Goal: Use online tool/utility: Utilize a website feature to perform a specific function

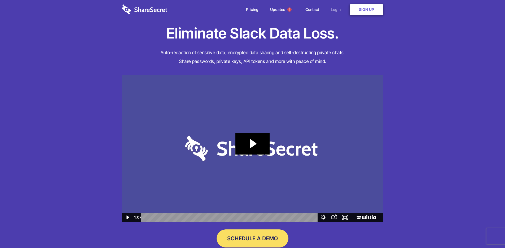
click at [336, 8] on link "Login" at bounding box center [337, 9] width 23 height 16
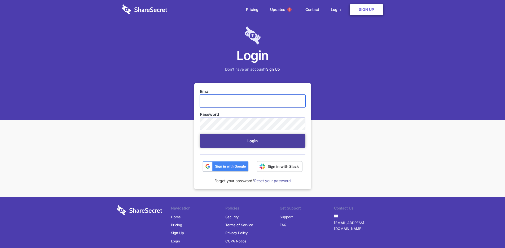
type input "[EMAIL_ADDRESS][DOMAIN_NAME]"
click at [268, 136] on button "Login" at bounding box center [253, 141] width 106 height 14
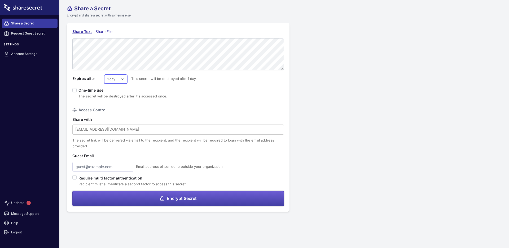
click at [115, 79] on select "1 day 2 days 3 days 4 days 5 days 6 days 7 days" at bounding box center [115, 79] width 23 height 9
select select "7"
click at [104, 75] on select "1 day 2 days 3 days 4 days 5 days 6 days 7 days" at bounding box center [115, 79] width 23 height 9
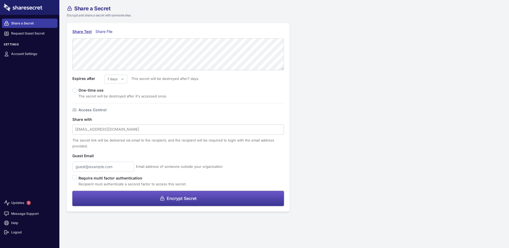
click at [146, 198] on button "Encrypt Secret" at bounding box center [178, 198] width 212 height 15
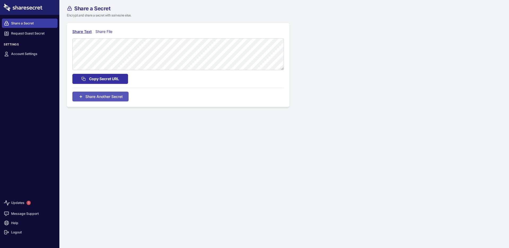
click at [101, 80] on span "Copy Secret URL" at bounding box center [104, 79] width 30 height 6
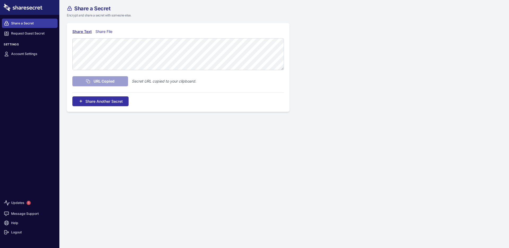
click at [116, 97] on button "Share Another Secret" at bounding box center [100, 101] width 56 height 10
select select "7"
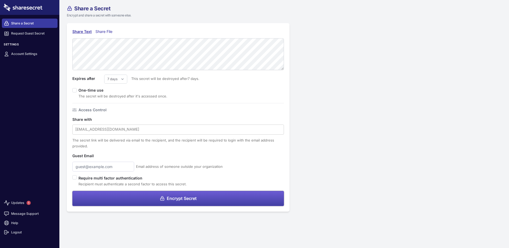
click at [163, 201] on button "Encrypt Secret" at bounding box center [178, 198] width 212 height 15
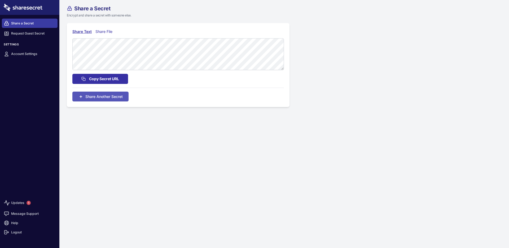
click at [111, 78] on span "Copy Secret URL" at bounding box center [104, 79] width 30 height 6
